Goal: Task Accomplishment & Management: Complete application form

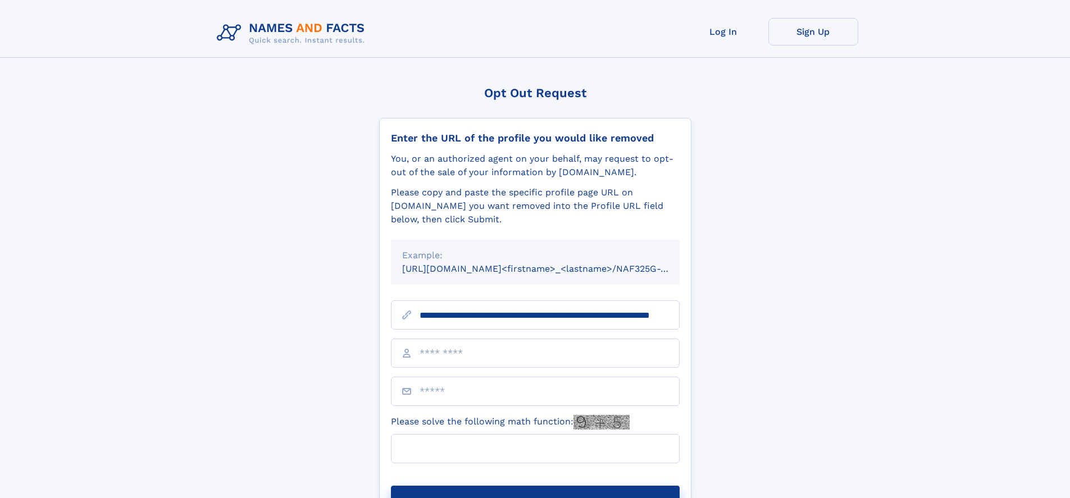
scroll to position [0, 99]
type input "**********"
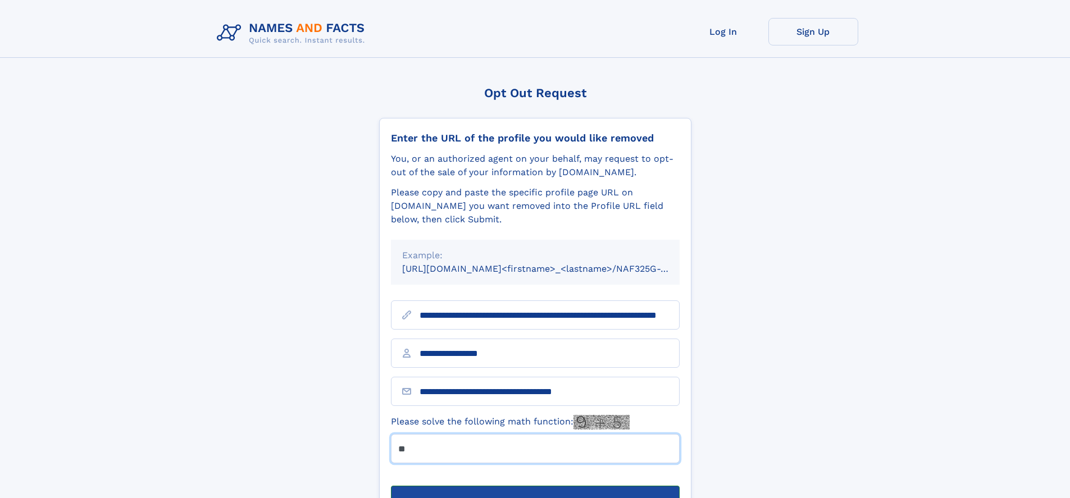
type input "**"
click at [535, 486] on button "Submit Opt Out Request" at bounding box center [535, 504] width 289 height 36
